Goal: Entertainment & Leisure: Consume media (video, audio)

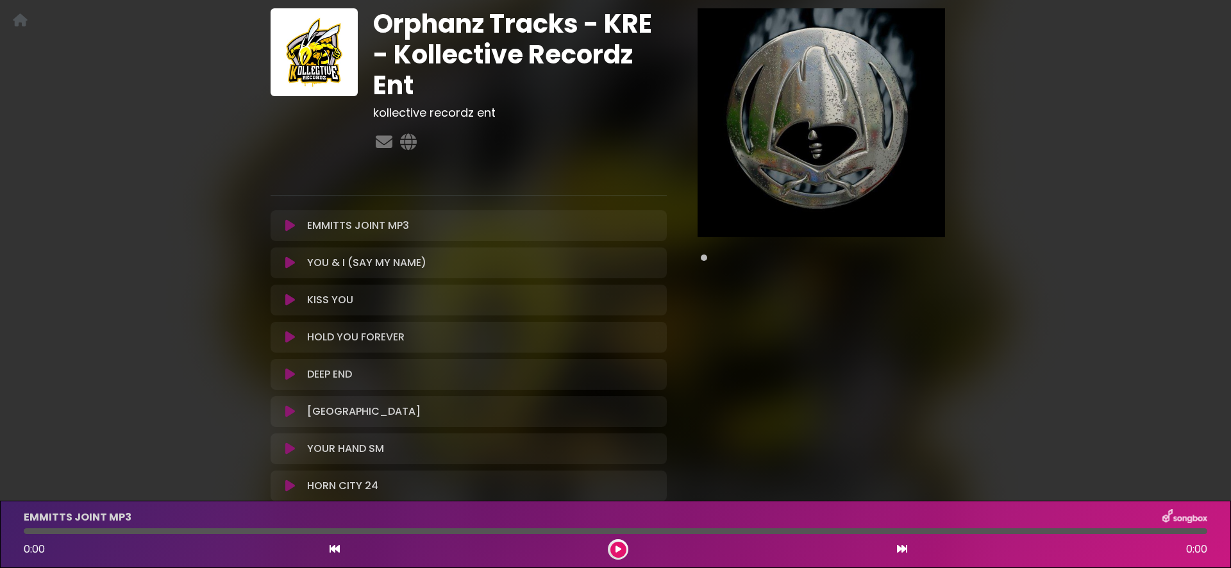
scroll to position [96, 0]
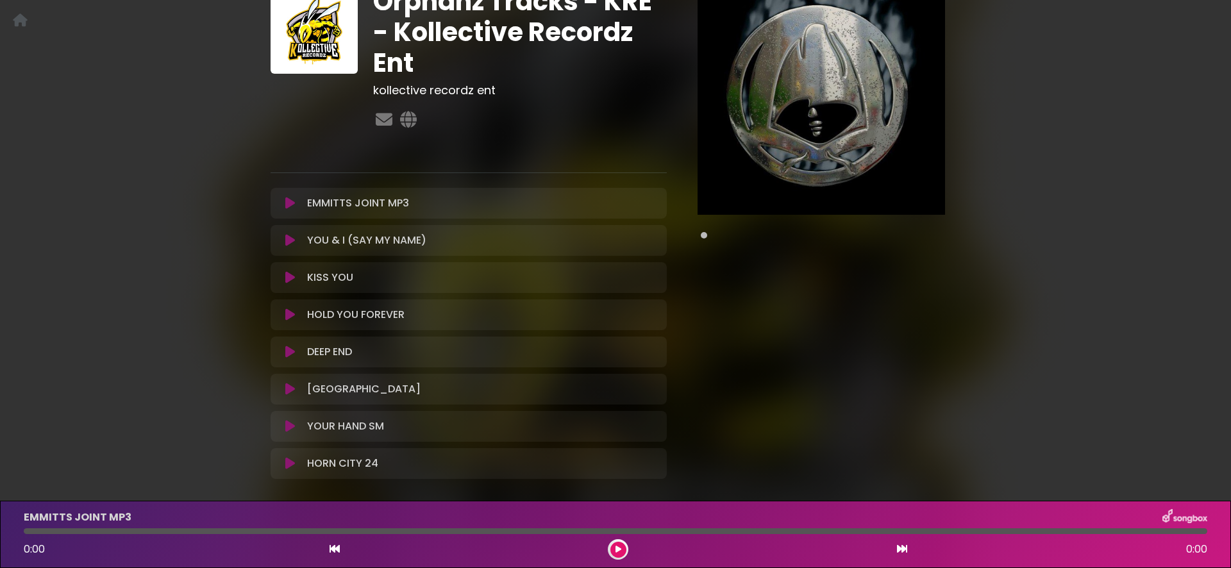
click at [295, 209] on button at bounding box center [290, 203] width 24 height 13
click at [290, 204] on icon at bounding box center [290, 203] width 10 height 13
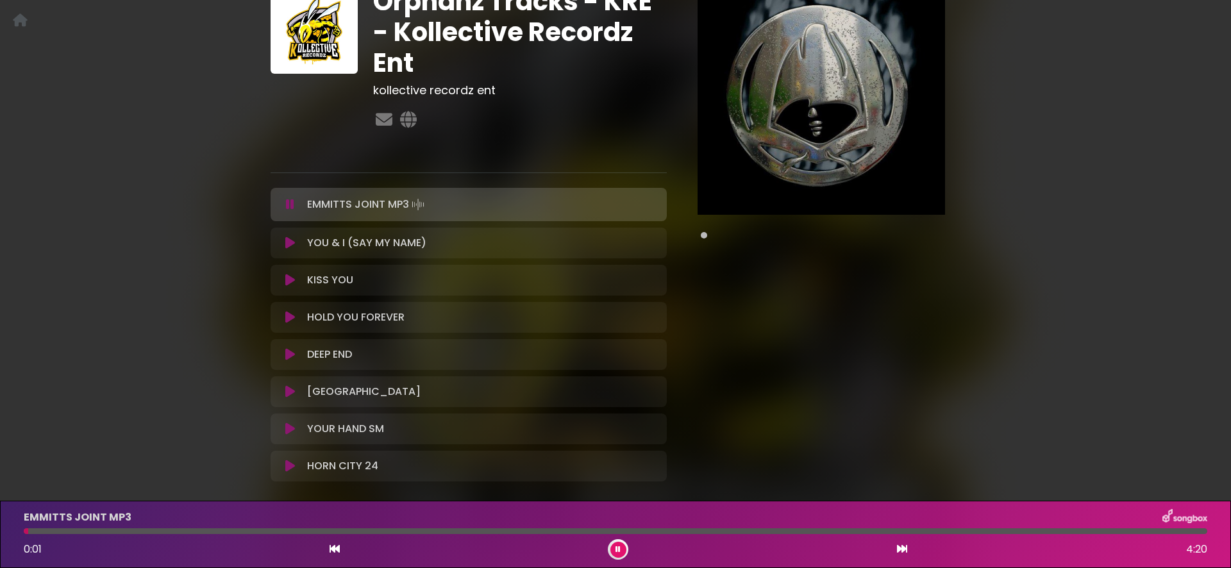
click at [292, 242] on icon at bounding box center [290, 243] width 10 height 13
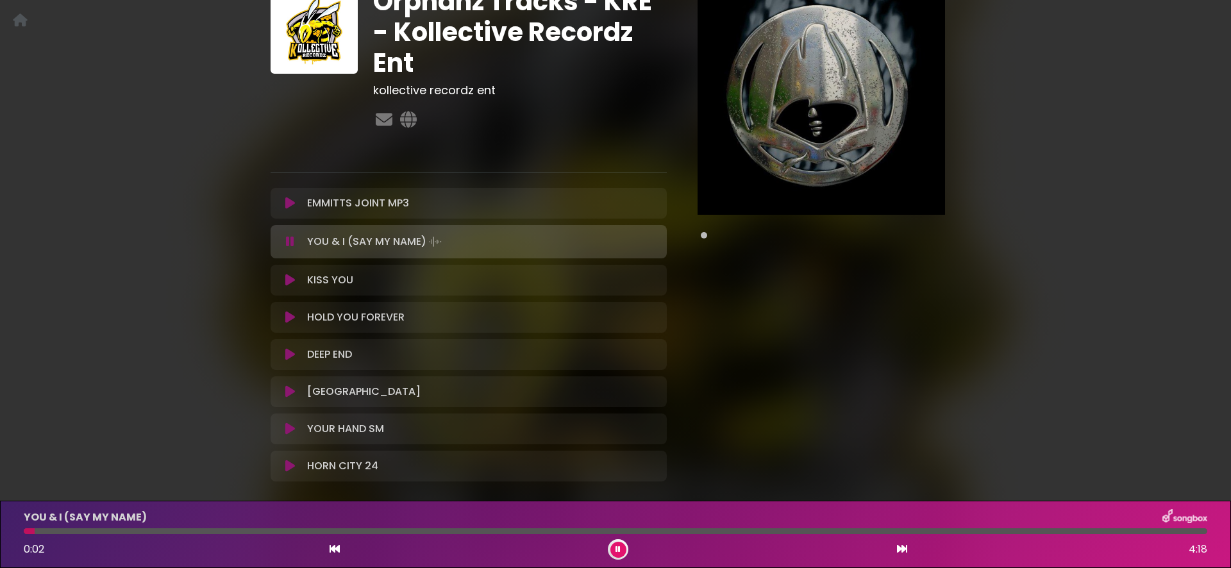
click at [292, 279] on icon at bounding box center [290, 280] width 10 height 13
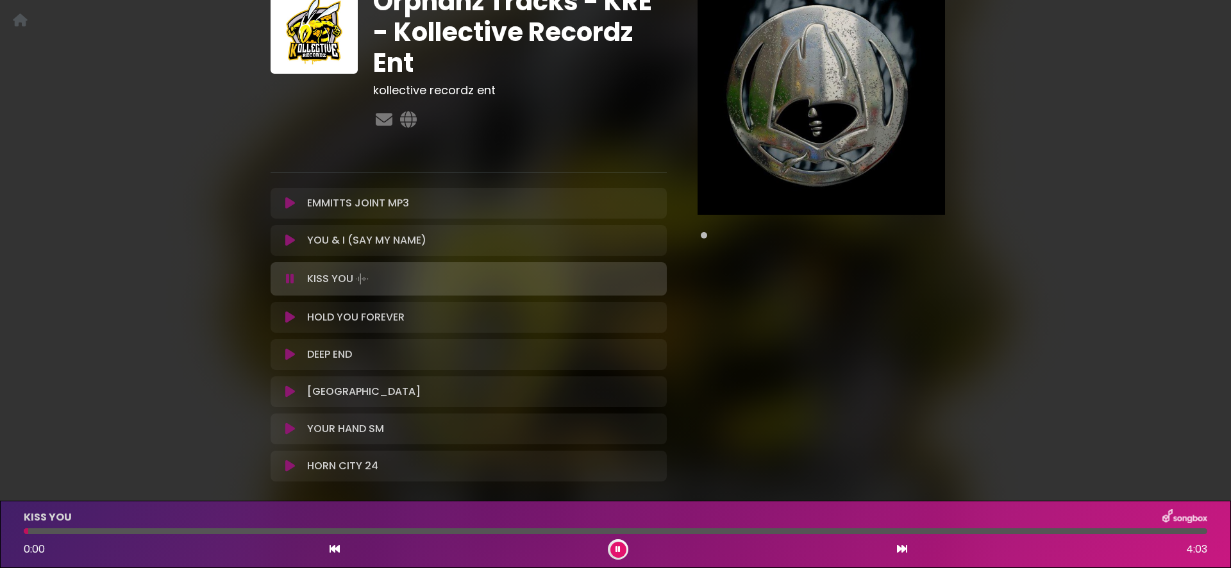
click at [290, 319] on icon at bounding box center [290, 317] width 10 height 13
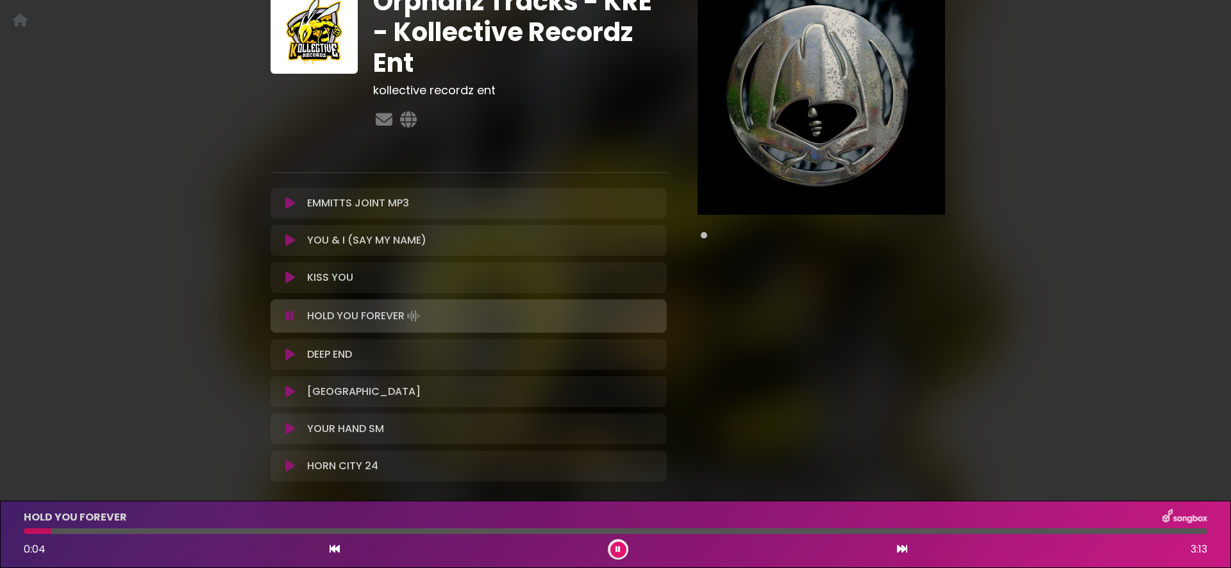
drag, startPoint x: 290, startPoint y: 355, endPoint x: 301, endPoint y: 374, distance: 22.1
click at [290, 355] on icon at bounding box center [290, 354] width 10 height 13
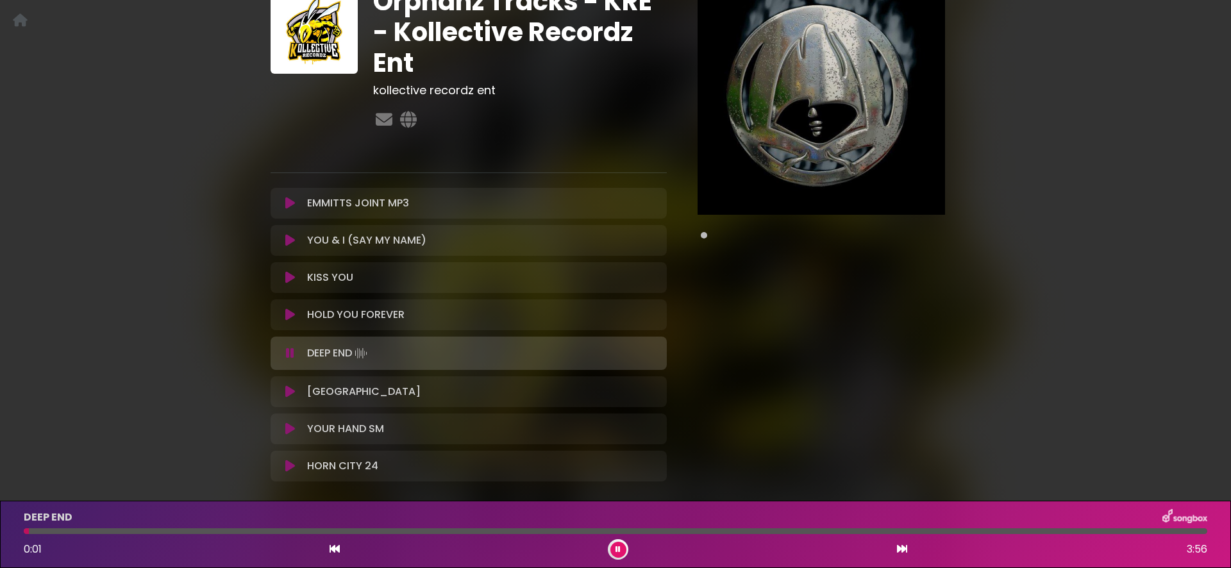
click at [290, 394] on icon at bounding box center [290, 391] width 10 height 13
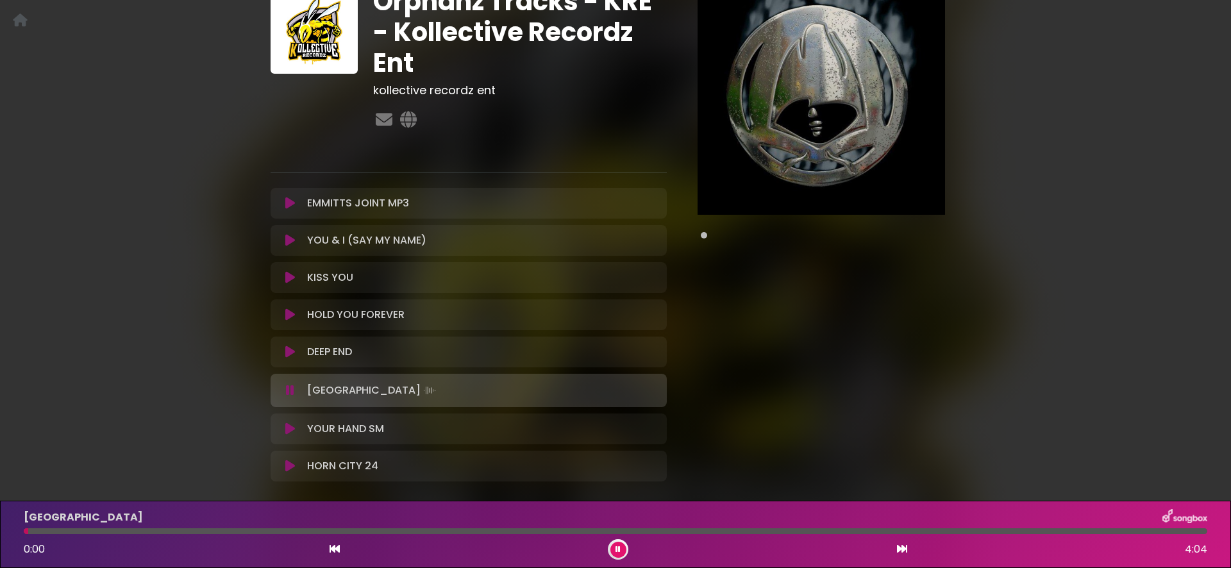
click at [292, 432] on icon at bounding box center [290, 428] width 10 height 13
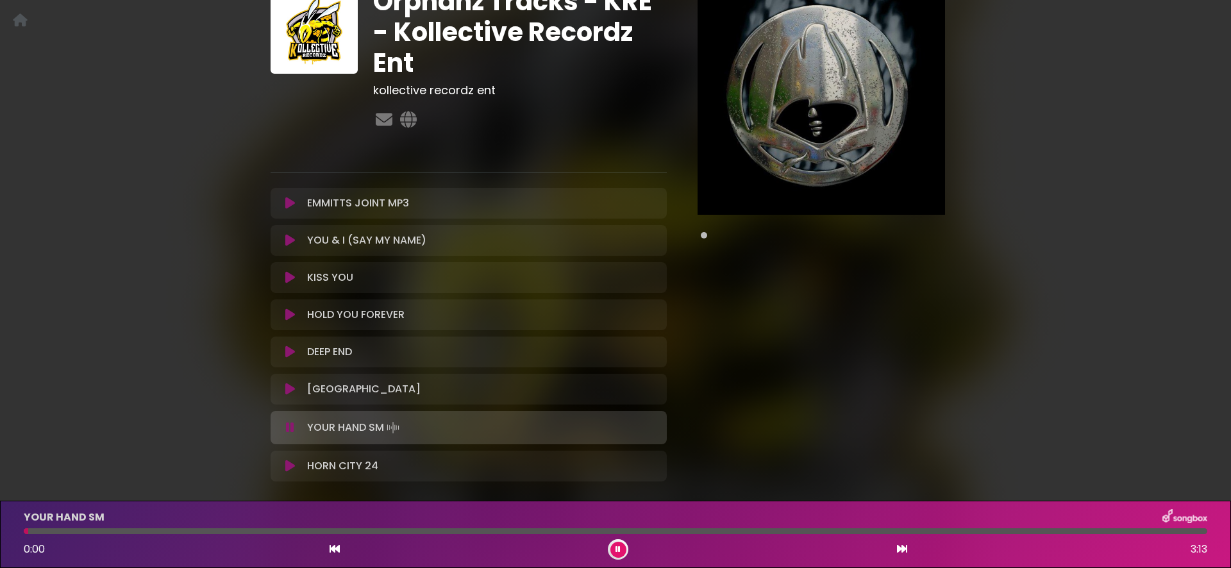
click at [294, 462] on icon at bounding box center [290, 466] width 10 height 13
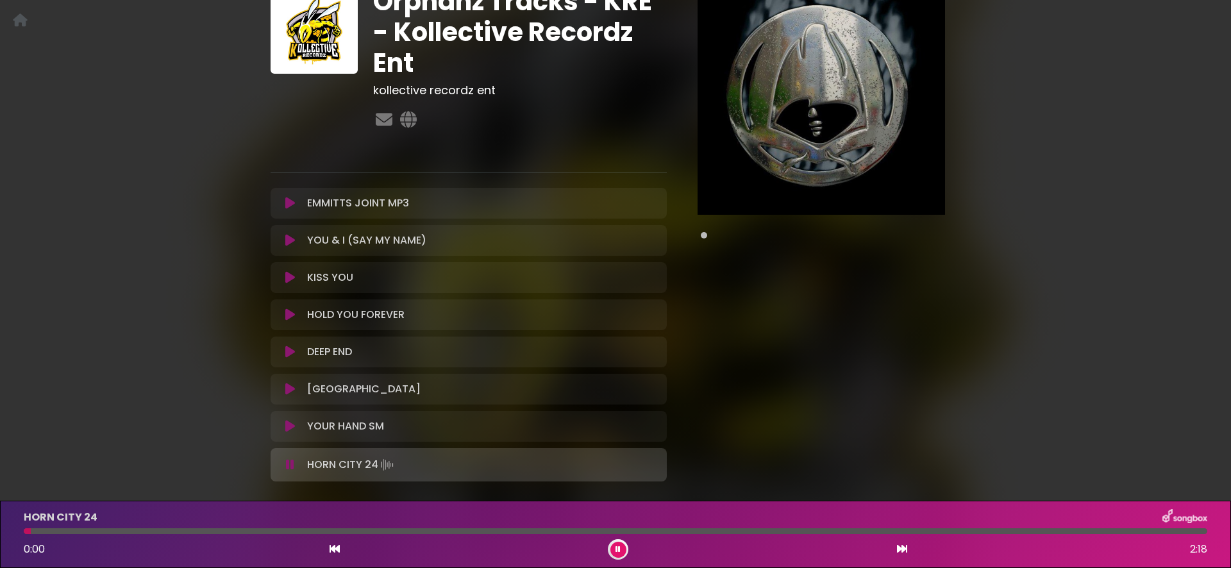
click at [294, 460] on icon at bounding box center [290, 464] width 8 height 13
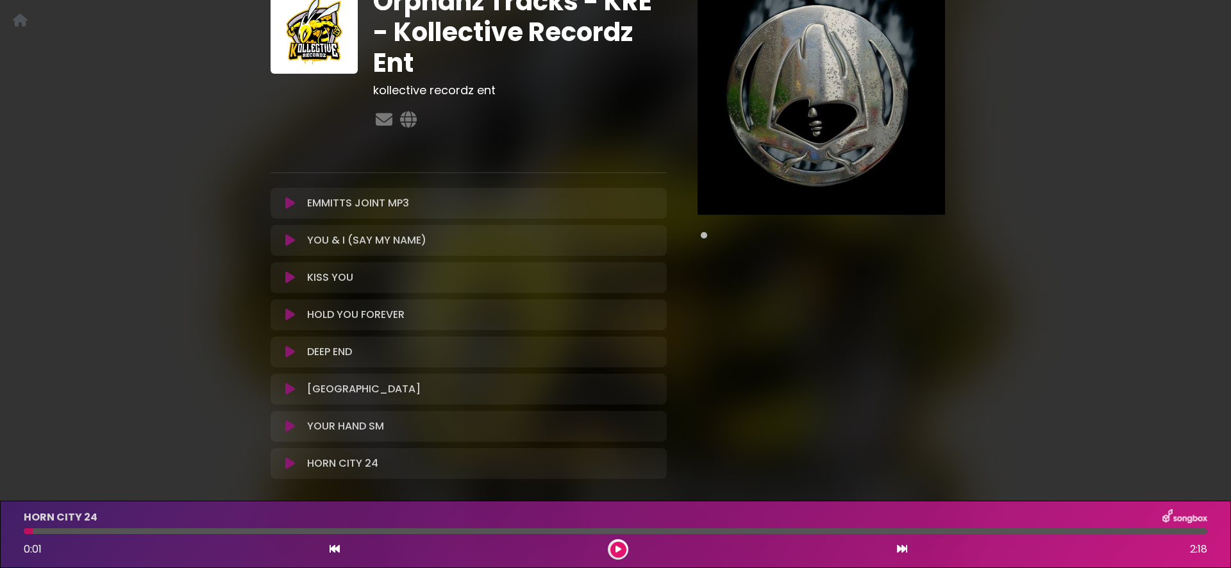
scroll to position [0, 0]
